Goal: Entertainment & Leisure: Browse casually

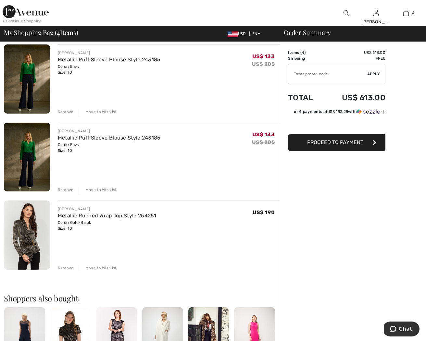
scroll to position [131, 0]
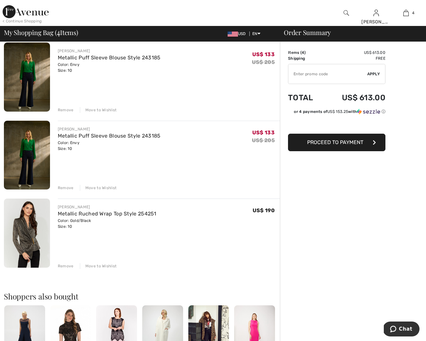
click at [64, 189] on div "Remove" at bounding box center [66, 188] width 16 height 6
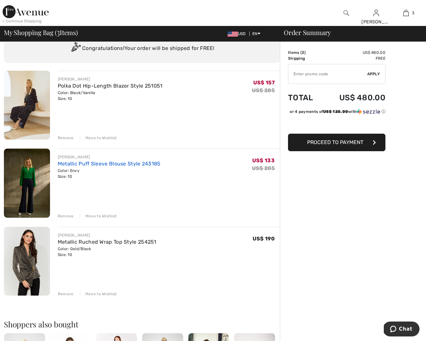
scroll to position [19, 0]
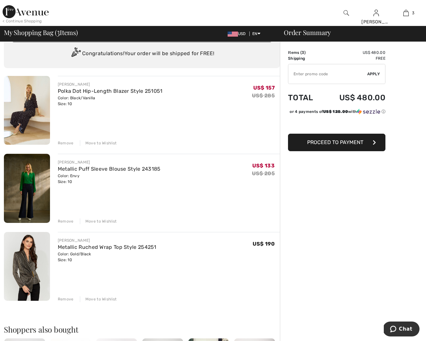
click at [26, 196] on img at bounding box center [27, 188] width 46 height 69
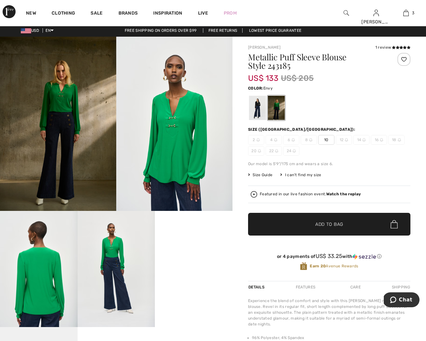
scroll to position [2, 0]
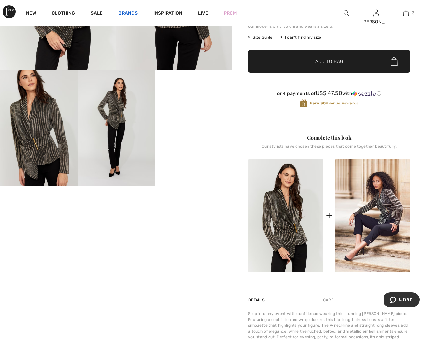
scroll to position [146, 0]
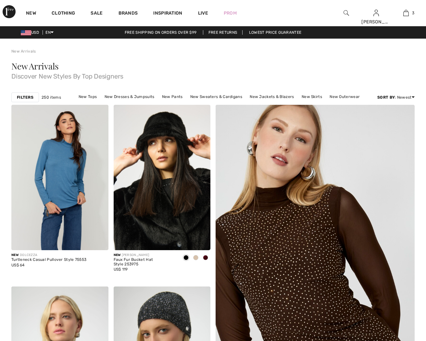
scroll to position [1450, 0]
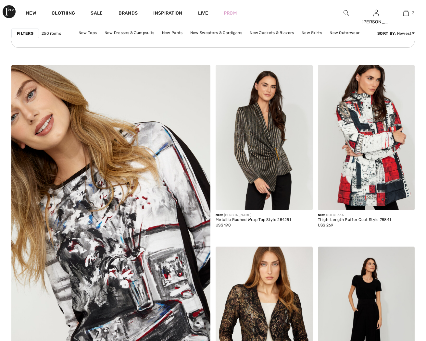
checkbox input "true"
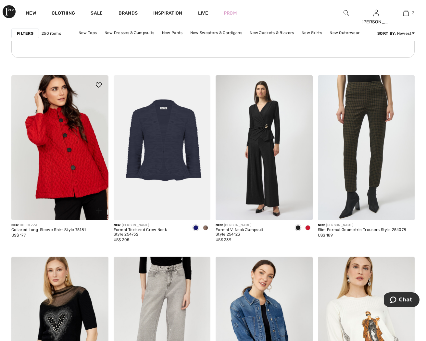
scroll to position [2239, 0]
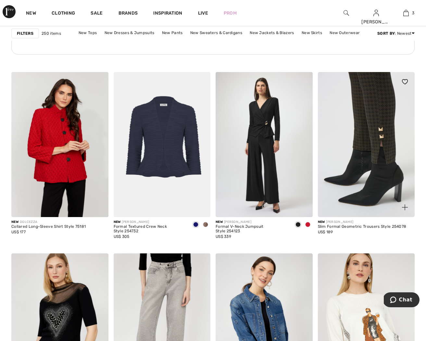
click at [376, 143] on img at bounding box center [366, 144] width 97 height 145
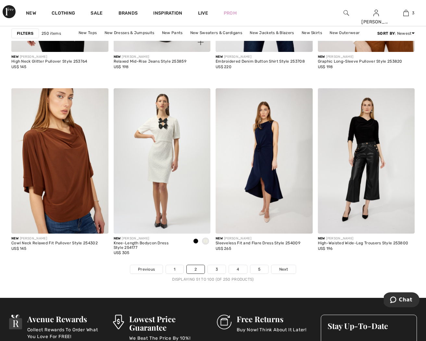
scroll to position [2589, 0]
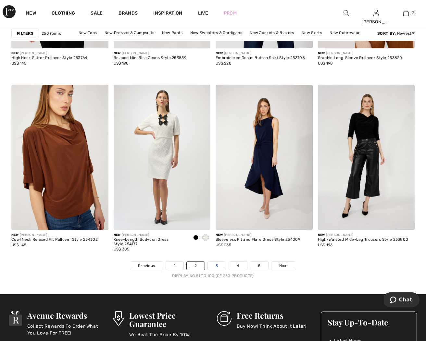
click at [216, 266] on link "3" at bounding box center [217, 266] width 18 height 8
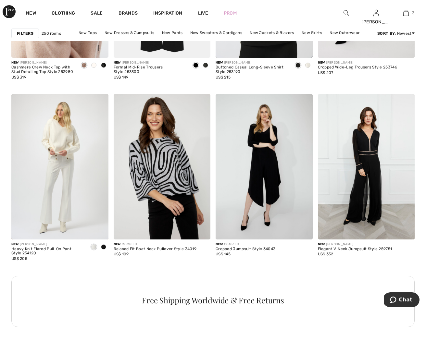
scroll to position [1171, 0]
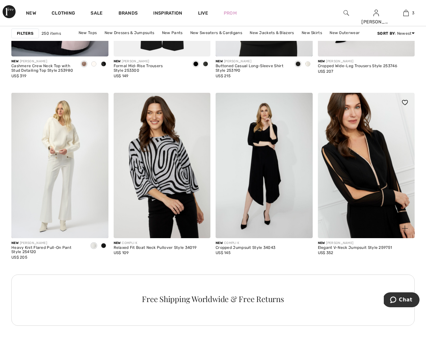
click at [352, 159] on img at bounding box center [366, 165] width 97 height 145
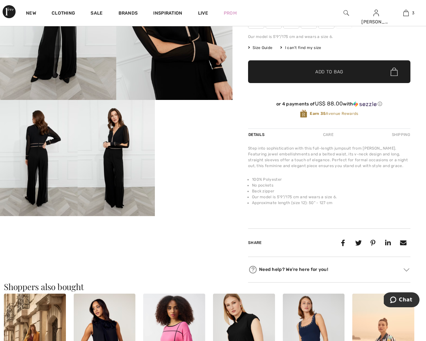
scroll to position [115, 0]
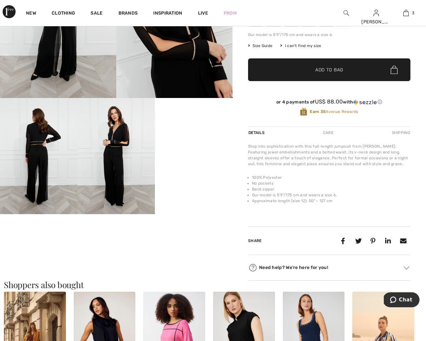
click at [208, 137] on video "Your browser does not support the video tag." at bounding box center [194, 117] width 78 height 39
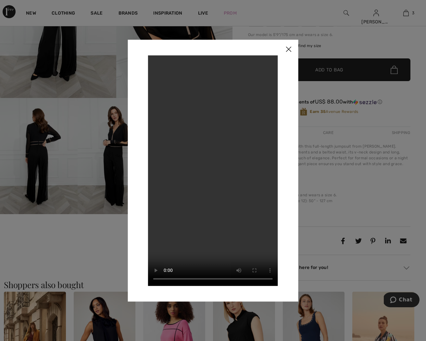
click at [290, 46] on img at bounding box center [288, 50] width 19 height 20
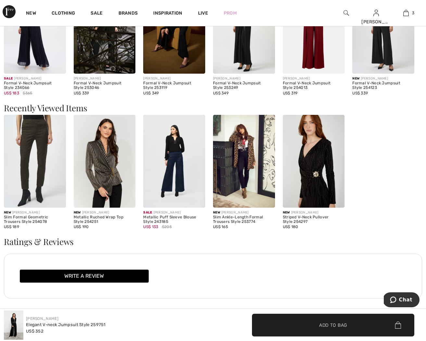
scroll to position [559, 0]
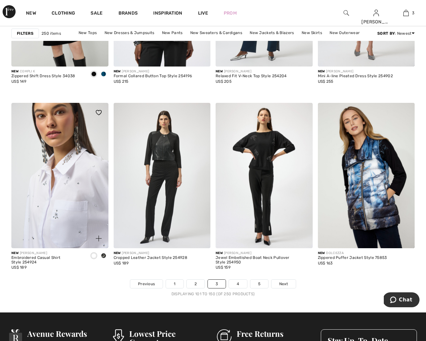
scroll to position [2572, 0]
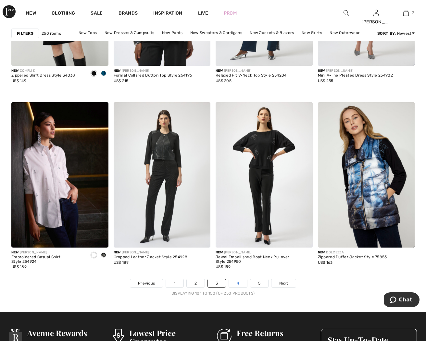
click at [236, 285] on link "4" at bounding box center [238, 283] width 18 height 8
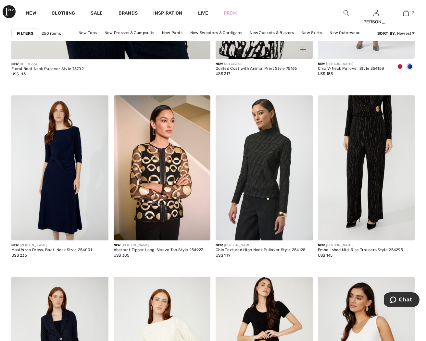
scroll to position [1785, 0]
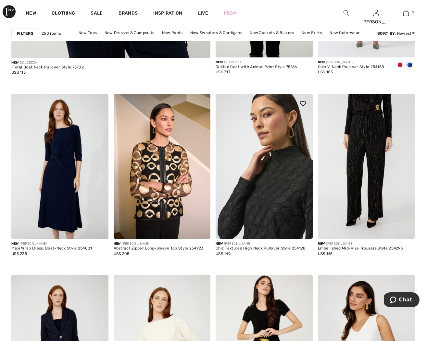
click at [275, 175] on img at bounding box center [264, 166] width 97 height 145
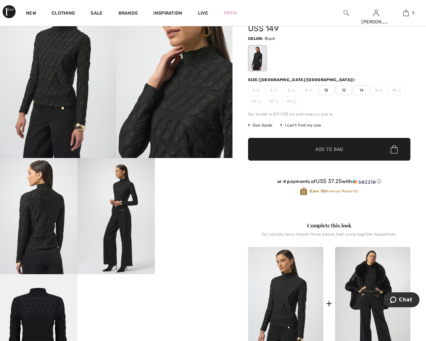
click at [204, 197] on video "Your browser does not support the video tag." at bounding box center [194, 177] width 78 height 39
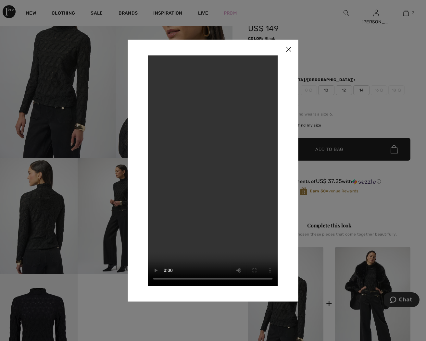
click at [288, 50] on img at bounding box center [288, 50] width 19 height 20
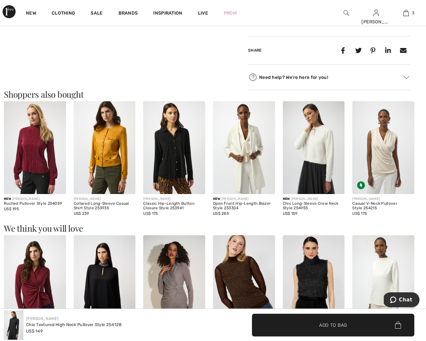
scroll to position [522, 0]
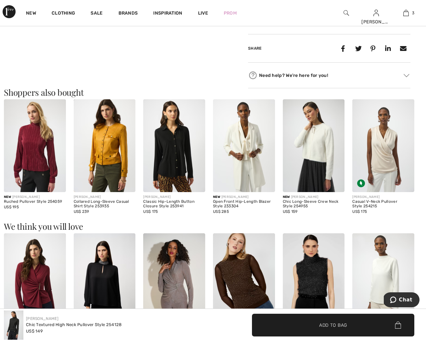
click at [30, 170] on img at bounding box center [35, 145] width 62 height 93
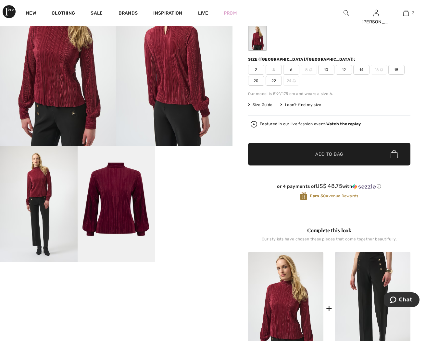
scroll to position [67, 0]
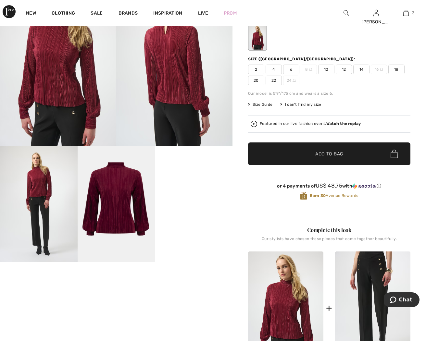
click at [170, 184] on video "Your browser does not support the video tag." at bounding box center [194, 165] width 78 height 39
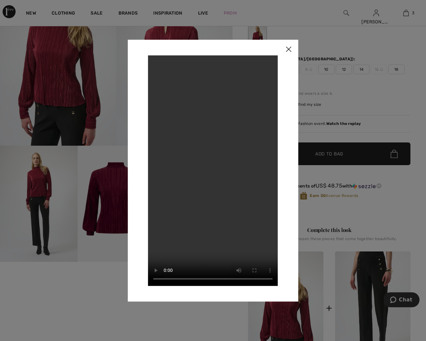
click at [290, 49] on img at bounding box center [288, 50] width 19 height 20
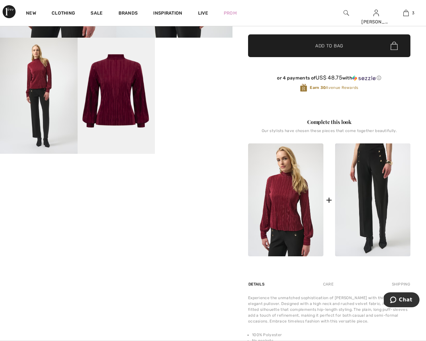
scroll to position [172, 0]
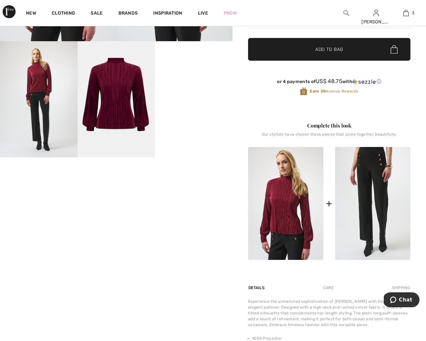
click at [288, 219] on img at bounding box center [285, 203] width 75 height 113
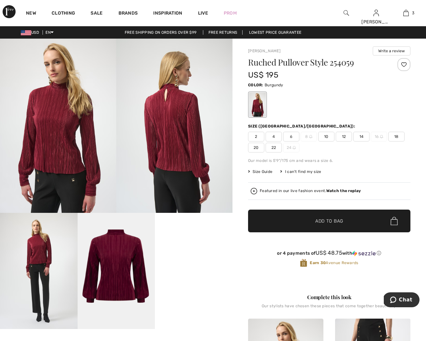
scroll to position [0, 0]
click at [162, 125] on img at bounding box center [174, 126] width 116 height 174
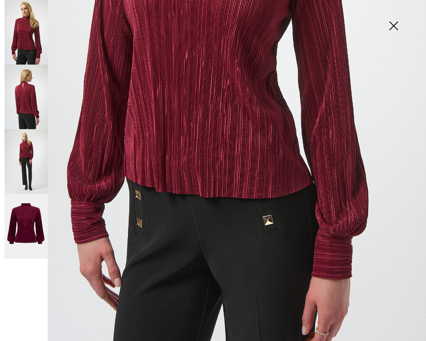
scroll to position [297, 0]
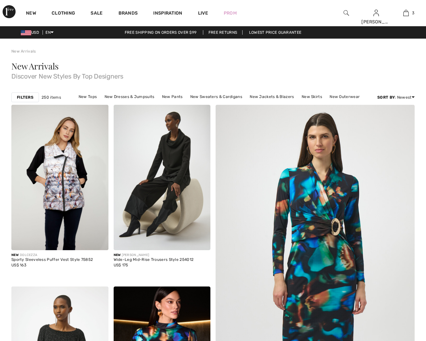
checkbox input "true"
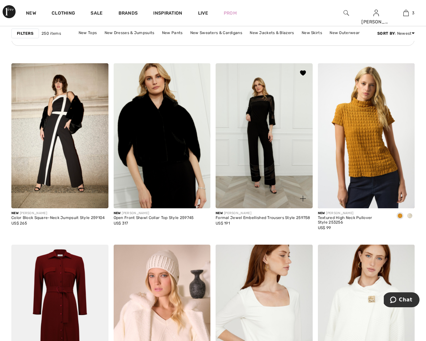
scroll to position [2250, 0]
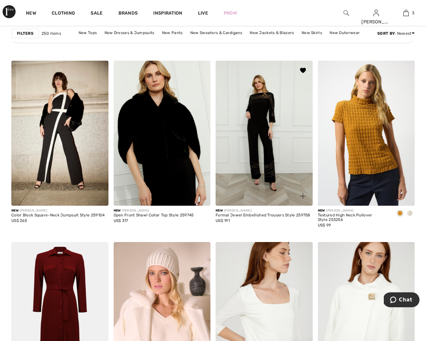
click at [256, 133] on img at bounding box center [264, 133] width 97 height 145
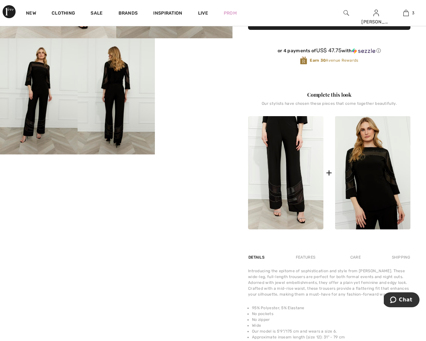
scroll to position [175, 0]
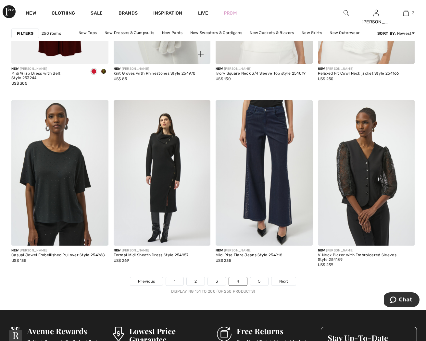
scroll to position [2575, 0]
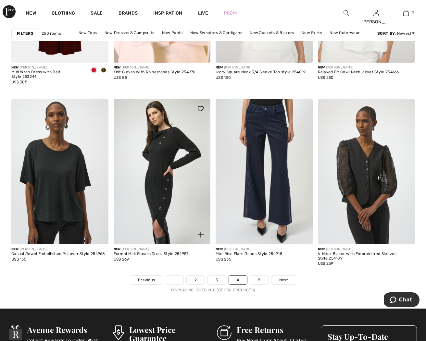
click at [160, 179] on img at bounding box center [162, 171] width 97 height 145
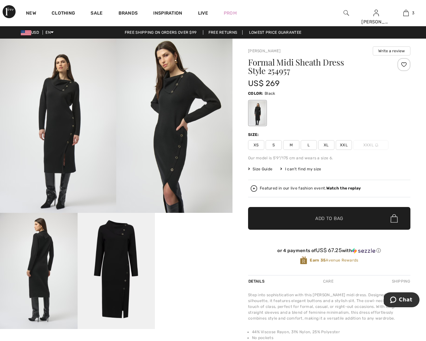
click at [181, 233] on video "Your browser does not support the video tag." at bounding box center [194, 232] width 78 height 39
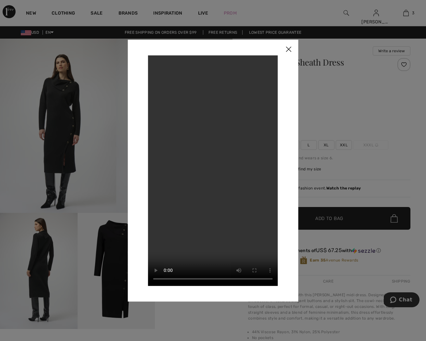
click at [289, 49] on img at bounding box center [288, 50] width 19 height 20
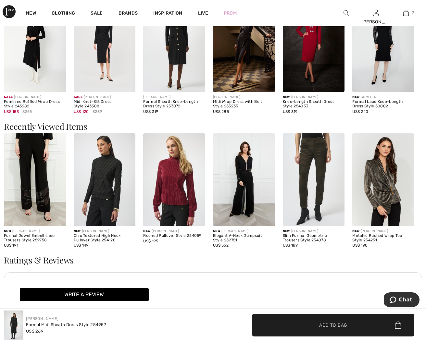
scroll to position [596, 0]
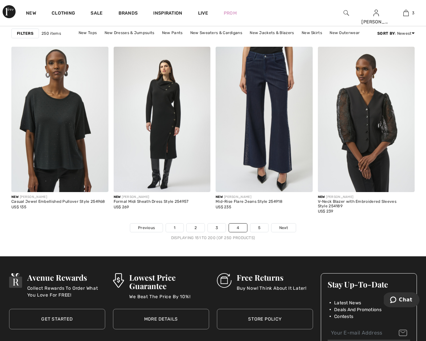
scroll to position [2641, 0]
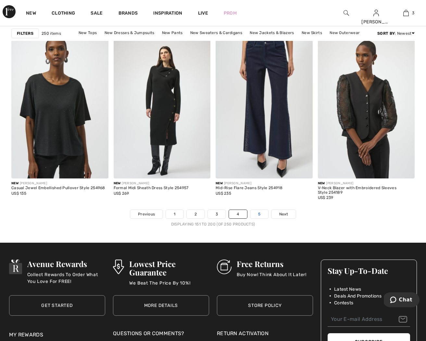
click at [261, 216] on link "5" at bounding box center [259, 214] width 18 height 8
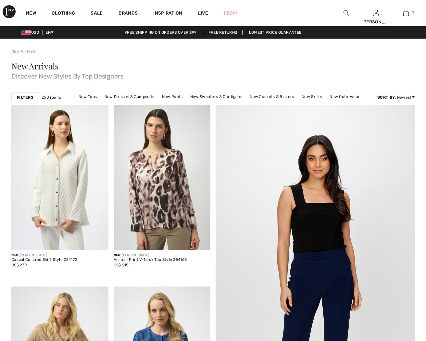
checkbox input "true"
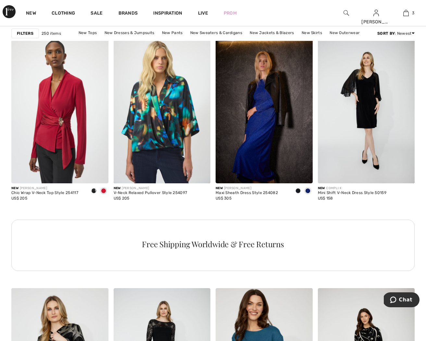
scroll to position [620, 0]
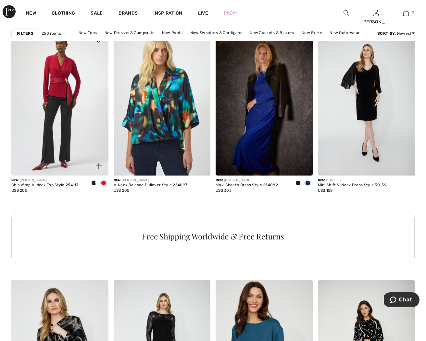
click at [59, 96] on img at bounding box center [59, 102] width 97 height 145
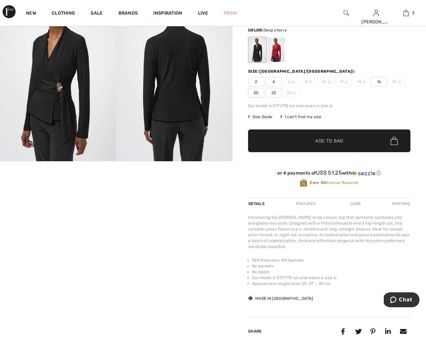
click at [276, 52] on div at bounding box center [276, 50] width 17 height 24
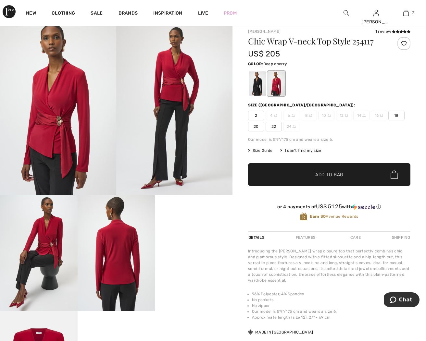
scroll to position [20, 0]
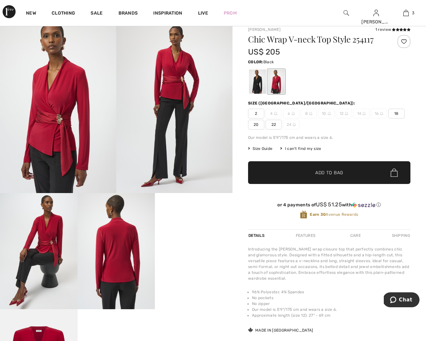
click at [255, 82] on div at bounding box center [257, 81] width 17 height 24
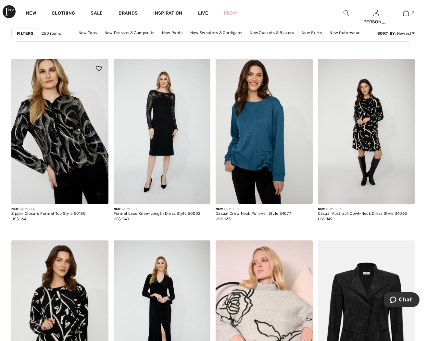
scroll to position [845, 0]
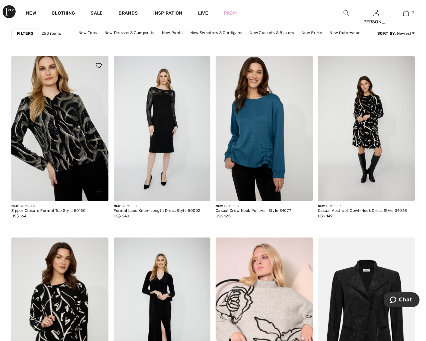
click at [64, 145] on img at bounding box center [59, 128] width 97 height 145
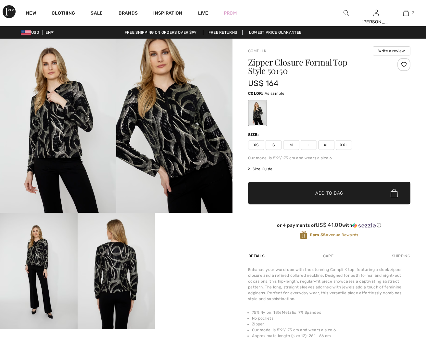
checkbox input "true"
click at [184, 252] on video "Your browser does not support the video tag." at bounding box center [194, 232] width 78 height 39
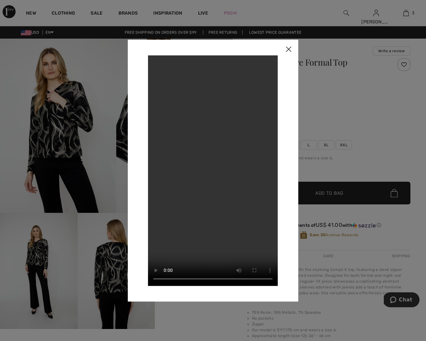
click at [337, 107] on div at bounding box center [213, 170] width 426 height 341
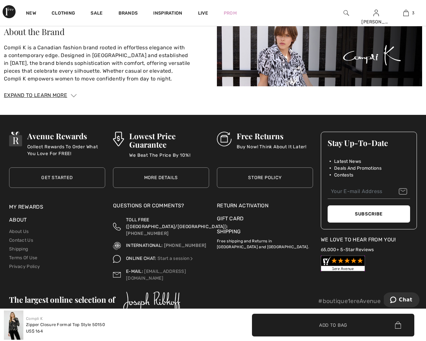
scroll to position [880, 0]
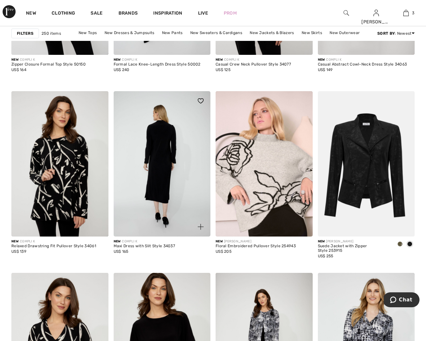
scroll to position [992, 0]
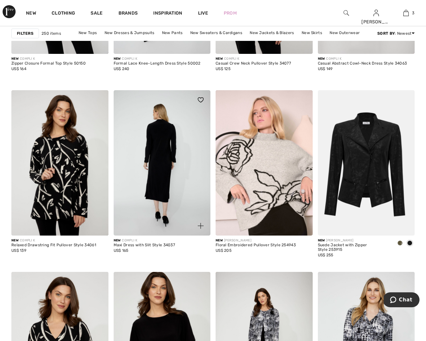
click at [145, 180] on img at bounding box center [162, 162] width 97 height 145
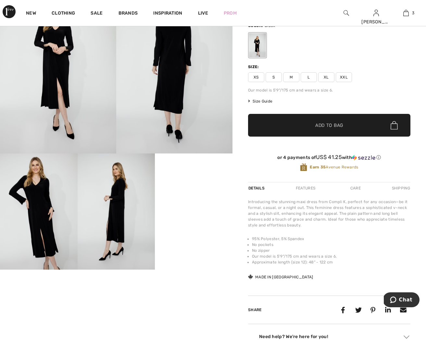
scroll to position [68, 0]
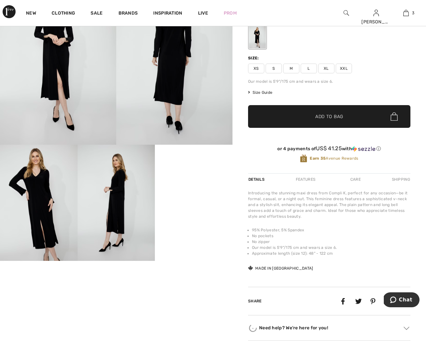
click at [211, 183] on video "Your browser does not support the video tag." at bounding box center [194, 164] width 78 height 39
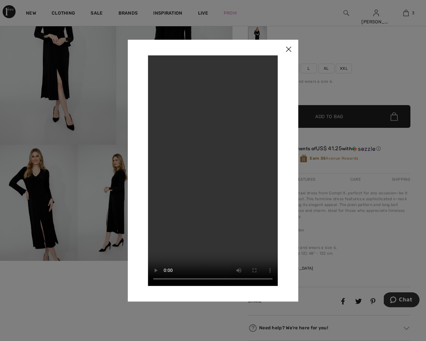
click at [290, 47] on img at bounding box center [288, 50] width 19 height 20
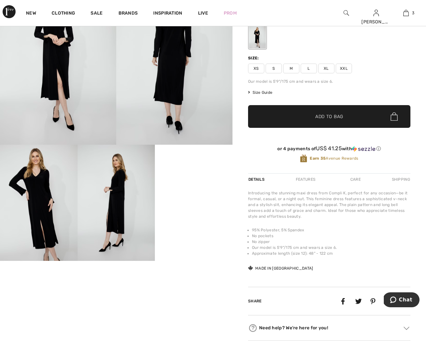
click at [128, 186] on img at bounding box center [117, 203] width 78 height 116
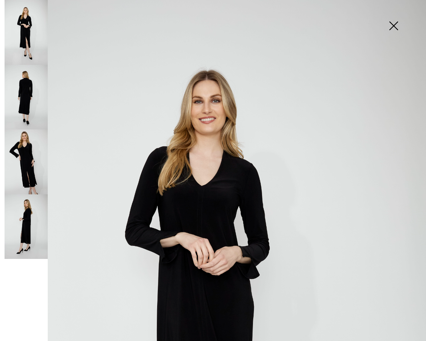
click at [213, 198] on img at bounding box center [213, 319] width 426 height 639
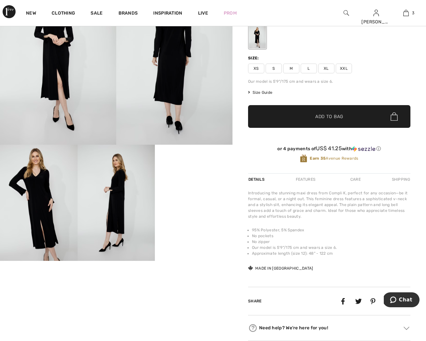
click at [168, 66] on img at bounding box center [174, 57] width 116 height 174
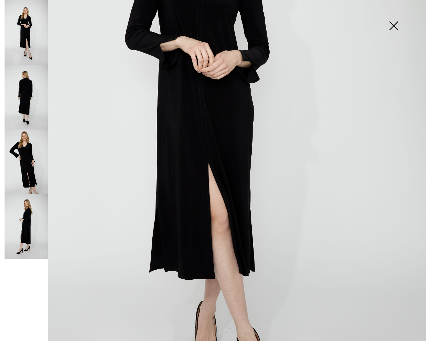
scroll to position [196, 0]
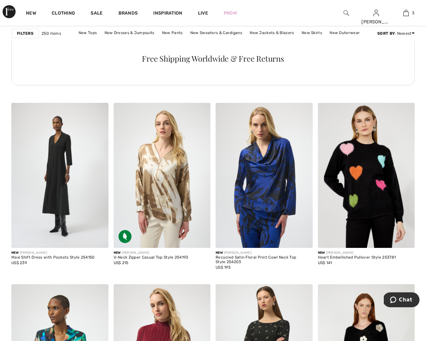
scroll to position [2208, 0]
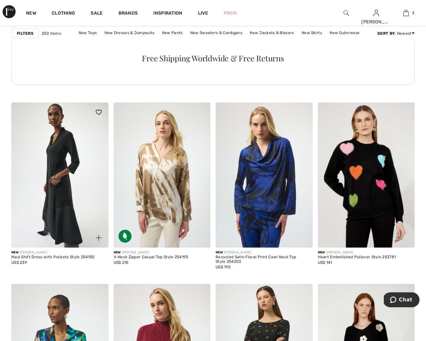
click at [81, 172] on img at bounding box center [59, 175] width 97 height 145
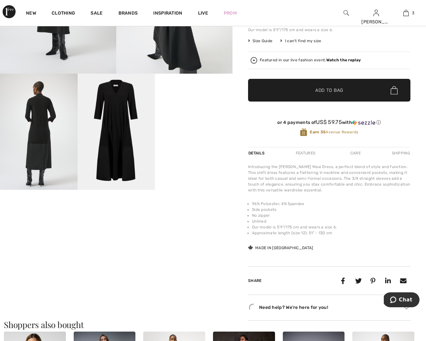
scroll to position [140, 0]
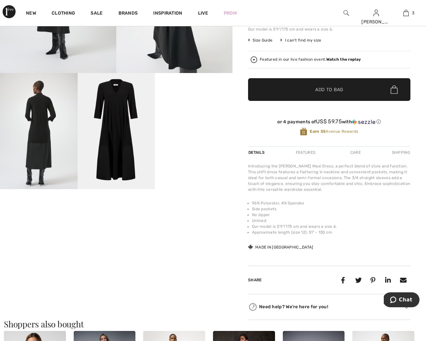
click at [163, 112] on video "Your browser does not support the video tag." at bounding box center [194, 92] width 78 height 39
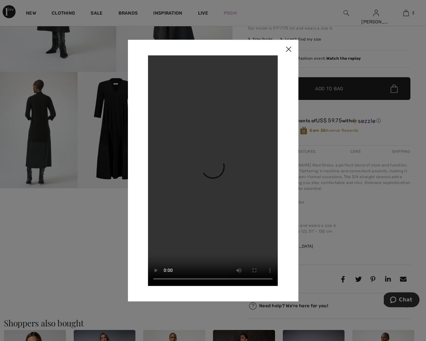
scroll to position [142, 0]
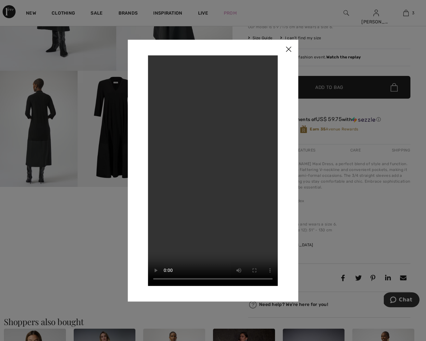
click at [290, 50] on img at bounding box center [288, 50] width 19 height 20
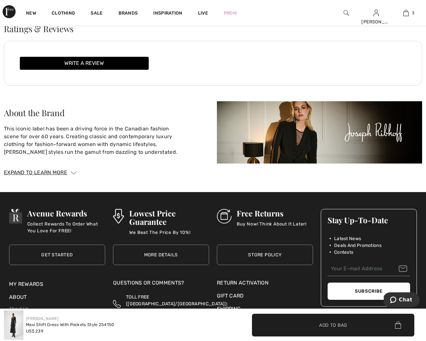
scroll to position [838, 0]
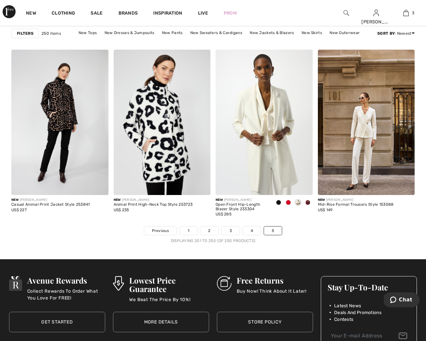
scroll to position [2649, 0]
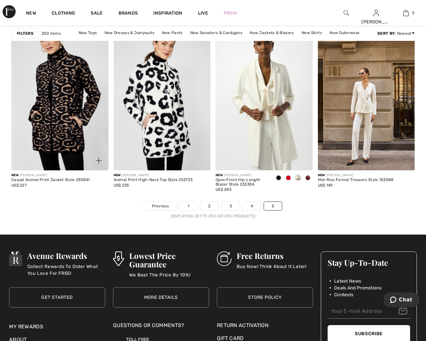
click at [55, 119] on img at bounding box center [59, 97] width 97 height 145
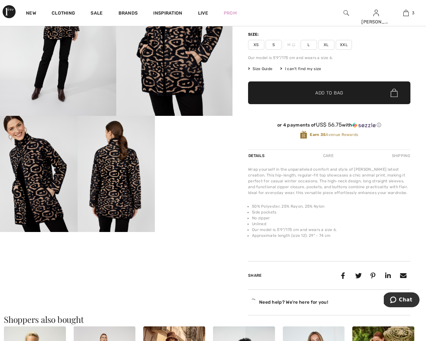
scroll to position [99, 0]
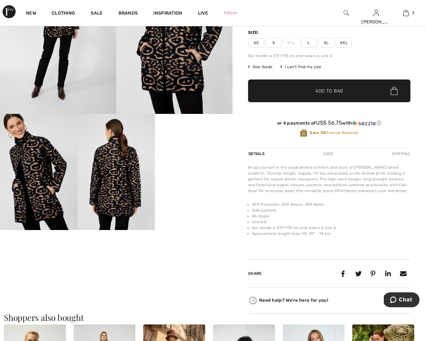
click at [183, 153] on video "Your browser does not support the video tag." at bounding box center [194, 133] width 78 height 39
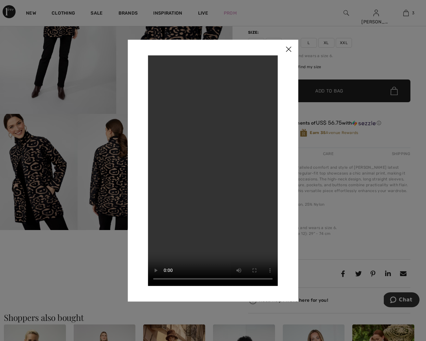
click at [289, 51] on img at bounding box center [288, 50] width 19 height 20
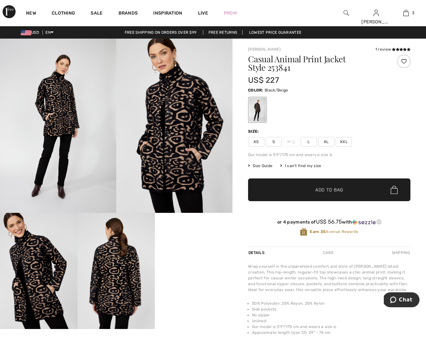
scroll to position [0, 0]
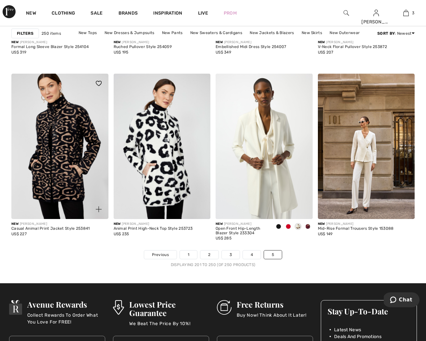
scroll to position [2603, 0]
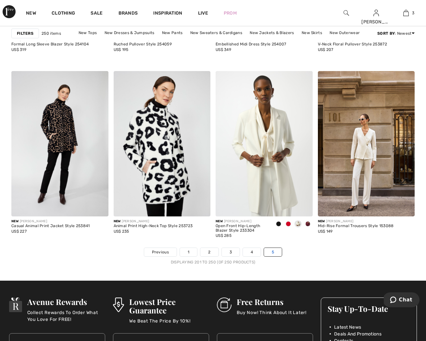
click at [270, 254] on link "5" at bounding box center [273, 252] width 18 height 8
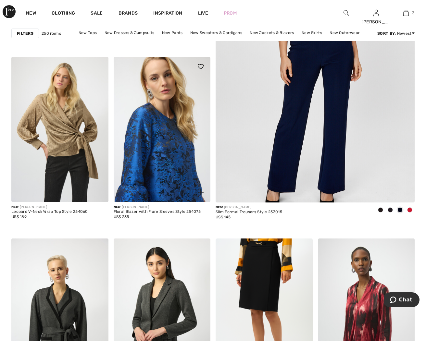
scroll to position [230, 0]
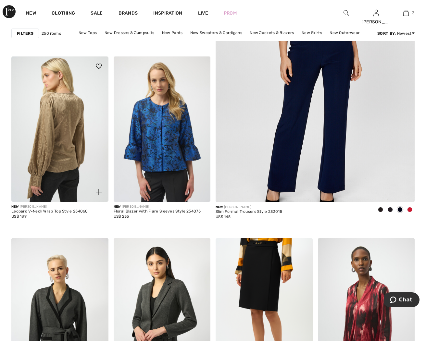
click at [69, 147] on img at bounding box center [59, 129] width 97 height 145
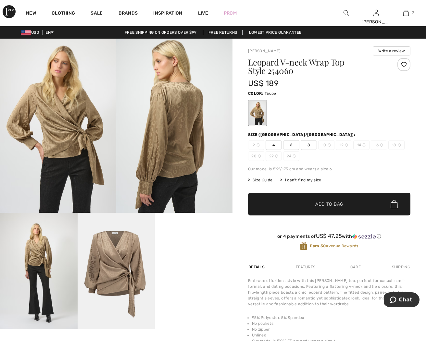
click at [65, 137] on img at bounding box center [58, 126] width 116 height 174
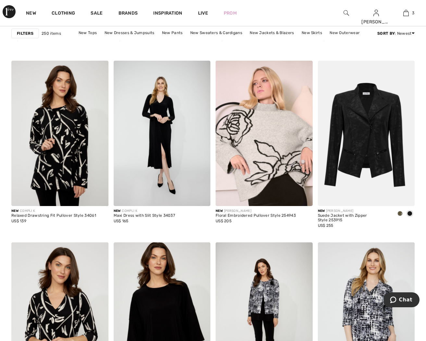
scroll to position [1023, 0]
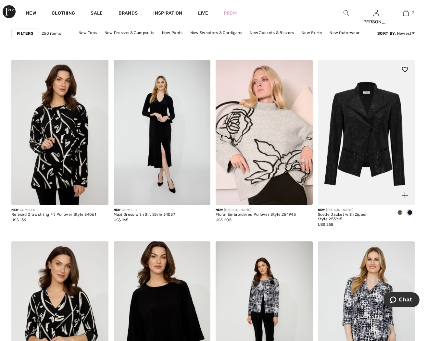
click at [374, 153] on img at bounding box center [366, 132] width 97 height 145
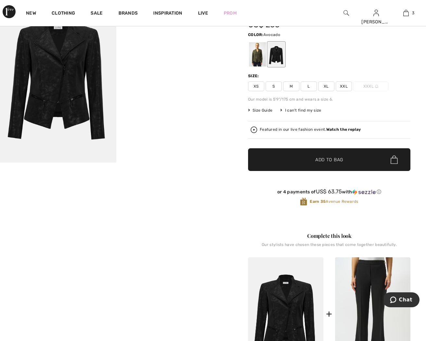
click at [260, 66] on div at bounding box center [257, 54] width 17 height 24
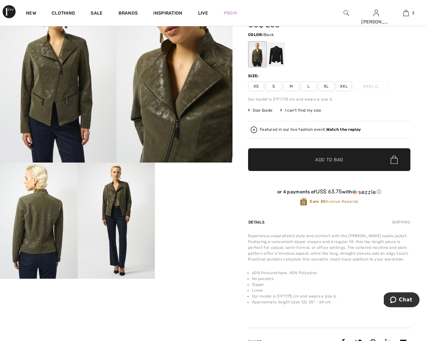
click at [277, 66] on div at bounding box center [276, 54] width 17 height 24
